Goal: Task Accomplishment & Management: Manage account settings

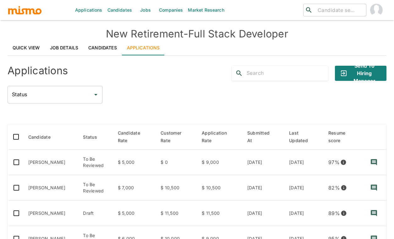
scroll to position [190, 0]
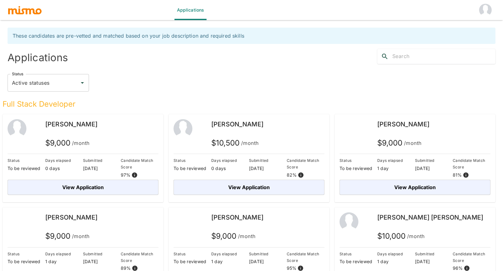
click at [485, 10] on img "account of current user" at bounding box center [485, 10] width 13 height 13
click at [484, 26] on li "Log out" at bounding box center [483, 29] width 29 height 13
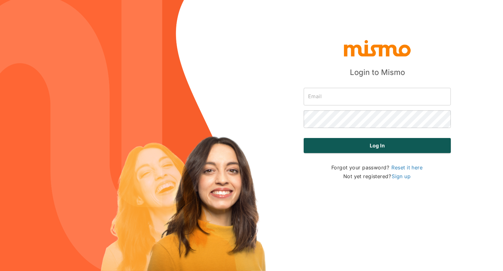
type input "[PERSON_NAME][EMAIL_ADDRESS][DOMAIN_NAME]"
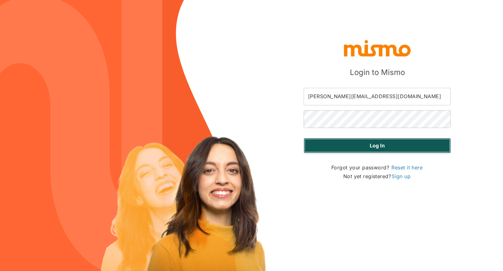
click at [398, 146] on button "Log in" at bounding box center [376, 145] width 147 height 15
